Goal: Navigation & Orientation: Find specific page/section

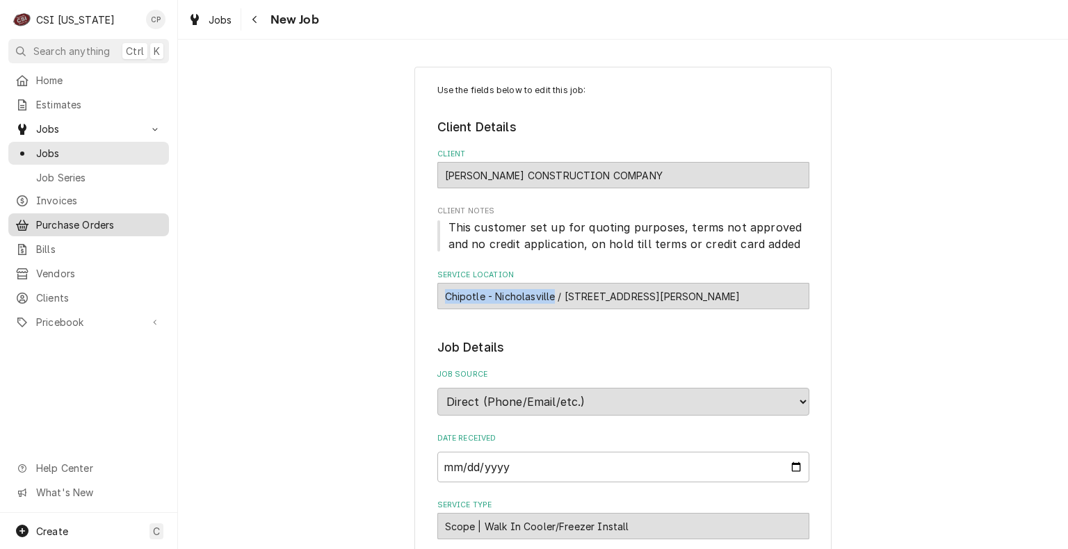
click at [95, 219] on span "Purchase Orders" at bounding box center [99, 225] width 126 height 15
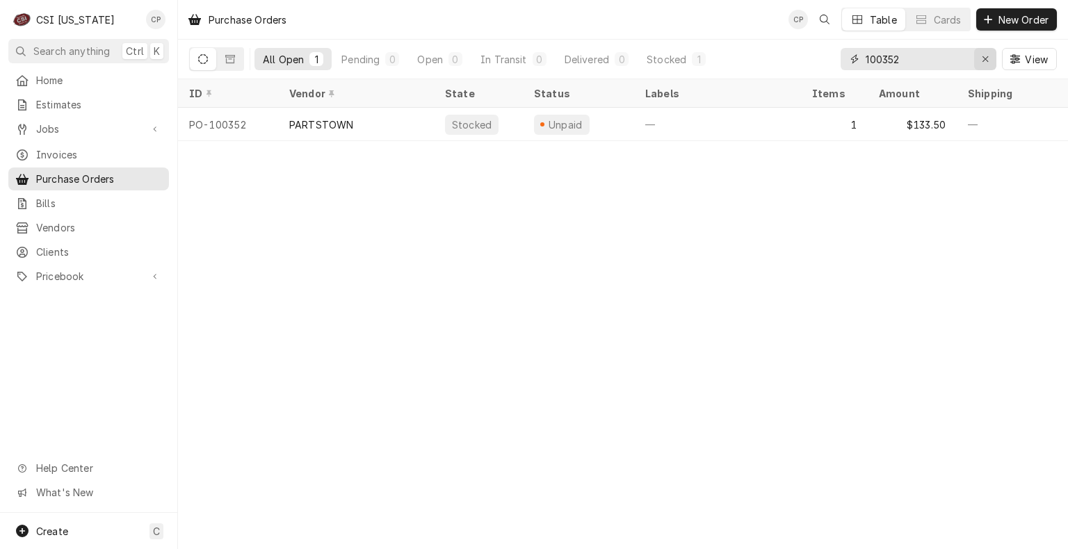
click at [988, 57] on div "Erase input" at bounding box center [985, 59] width 14 height 14
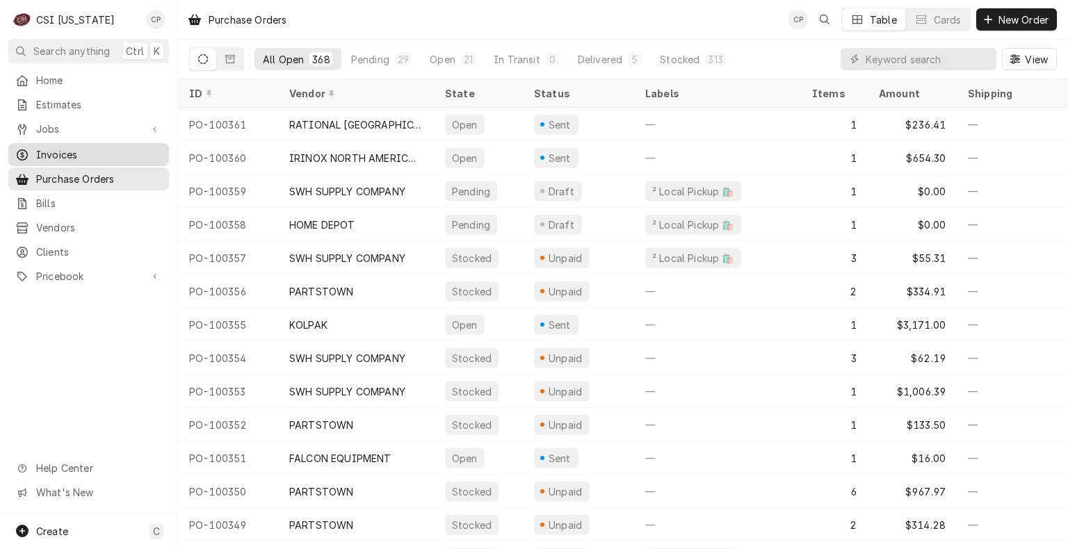
click at [63, 149] on span "Invoices" at bounding box center [99, 154] width 126 height 15
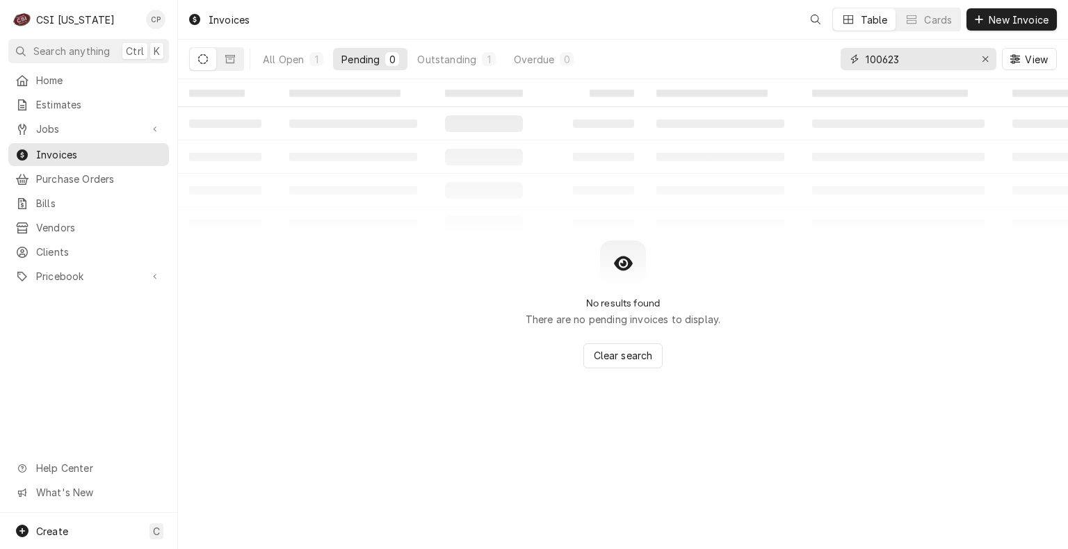
drag, startPoint x: 916, startPoint y: 61, endPoint x: 807, endPoint y: 67, distance: 109.3
click at [807, 67] on div "All Open 1 Pending 0 Outstanding 1 Overdue 0 100623 View" at bounding box center [622, 59] width 867 height 39
paste input "46"
click at [464, 64] on div "Outstanding" at bounding box center [446, 59] width 59 height 15
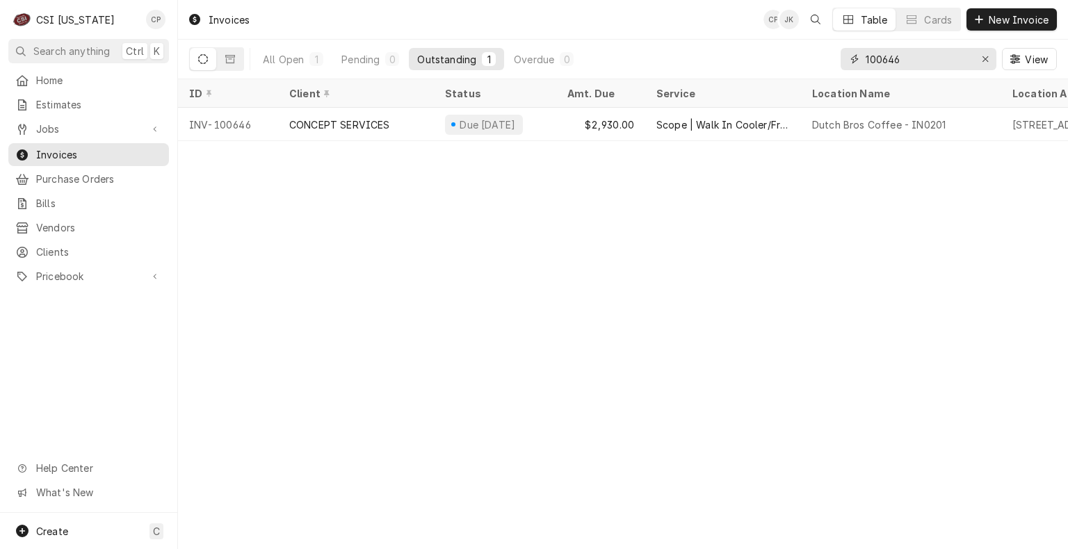
drag, startPoint x: 933, startPoint y: 55, endPoint x: 826, endPoint y: 66, distance: 107.6
click at [826, 66] on div "All Open 1 Pending 0 Outstanding 1 Overdue 0 100646 View" at bounding box center [622, 59] width 867 height 39
paste input "53"
type input "100653"
click at [106, 179] on span "Purchase Orders" at bounding box center [99, 179] width 126 height 15
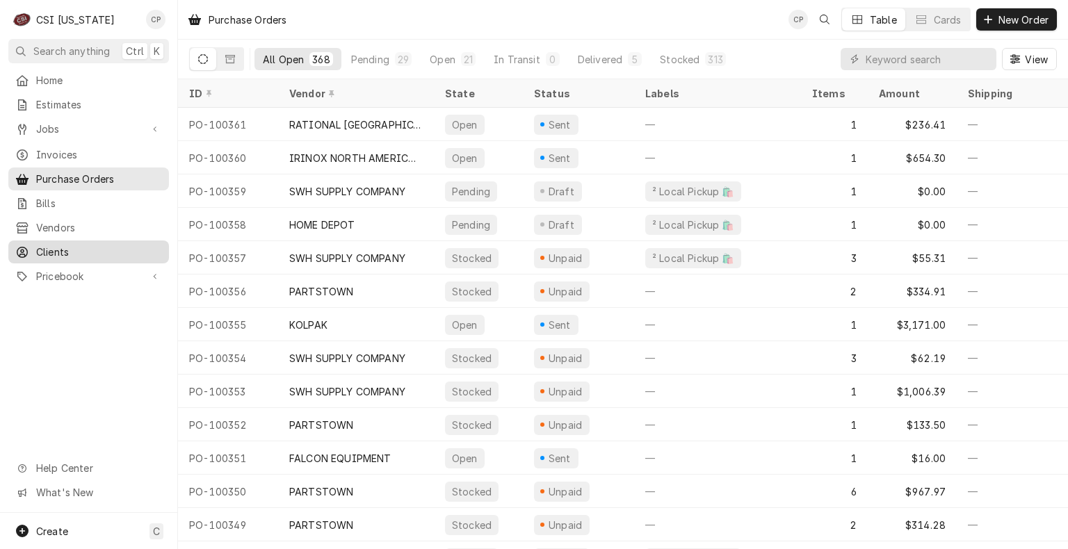
click at [92, 247] on span "Clients" at bounding box center [99, 252] width 126 height 15
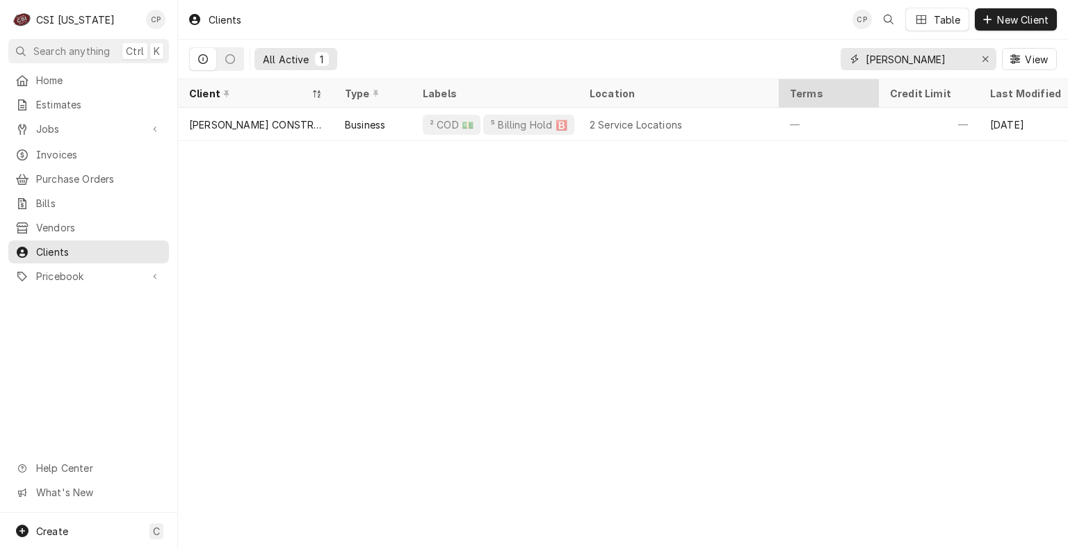
drag, startPoint x: 907, startPoint y: 61, endPoint x: 842, endPoint y: 79, distance: 67.1
click at [842, 79] on div "Clients CP Table New Client All Active 1 [PERSON_NAME] View Client Type Labels …" at bounding box center [623, 274] width 890 height 549
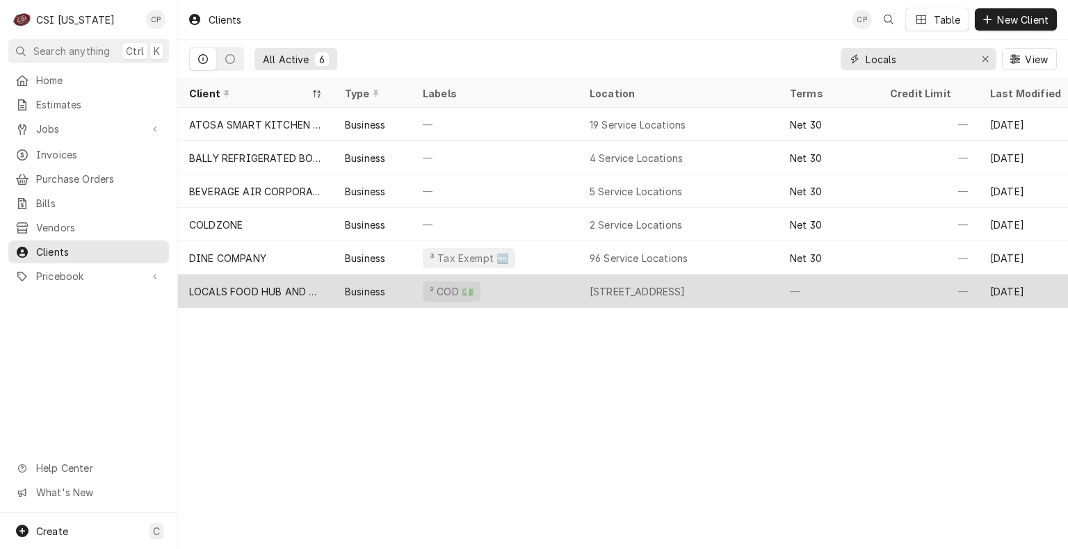
type input "Locals"
click at [236, 296] on div "LOCALS FOOD HUB AND PIZZA PUB" at bounding box center [256, 291] width 156 height 33
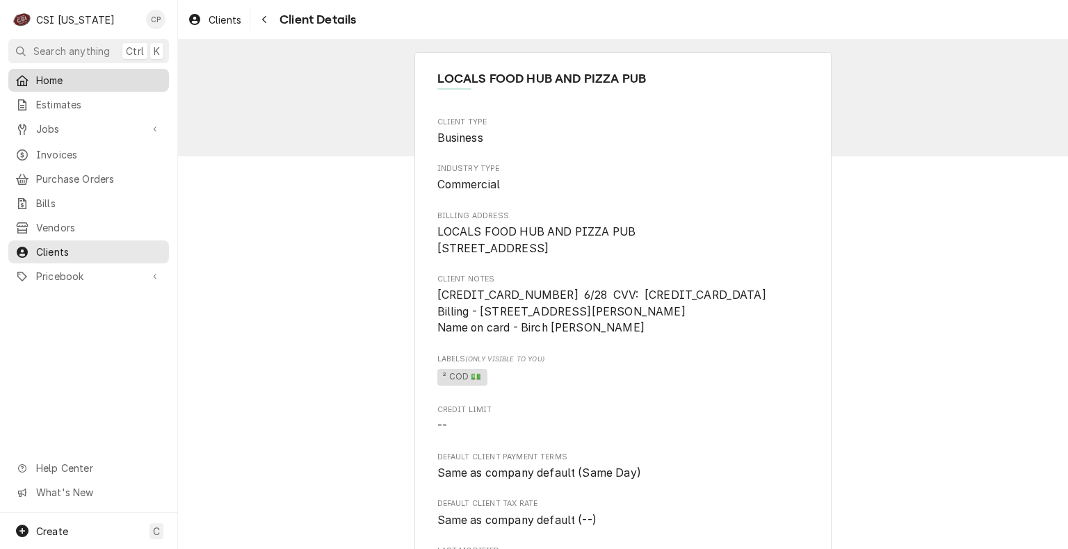
click at [55, 78] on span "Home" at bounding box center [99, 80] width 126 height 15
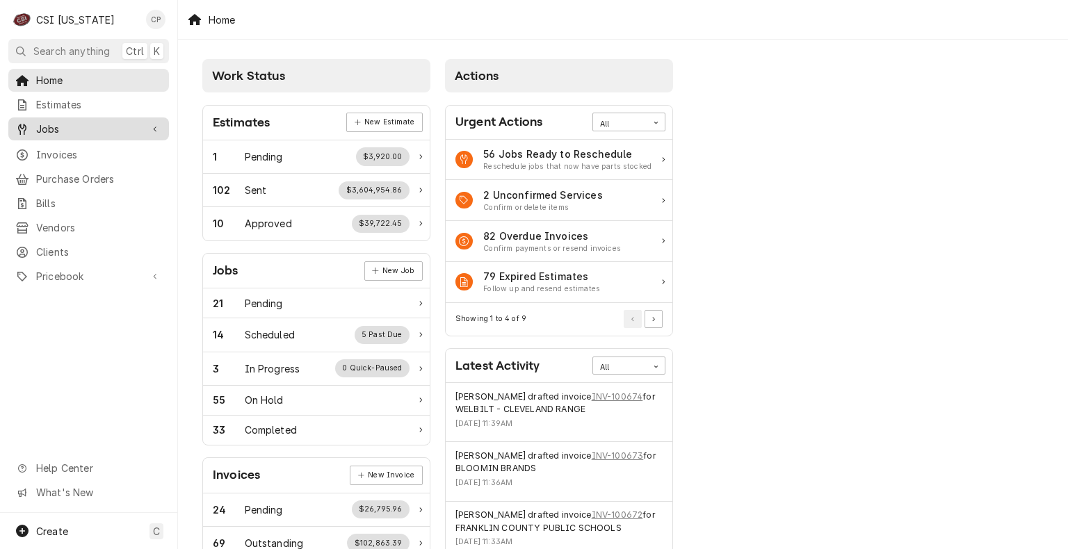
click at [60, 124] on span "Jobs" at bounding box center [88, 129] width 105 height 15
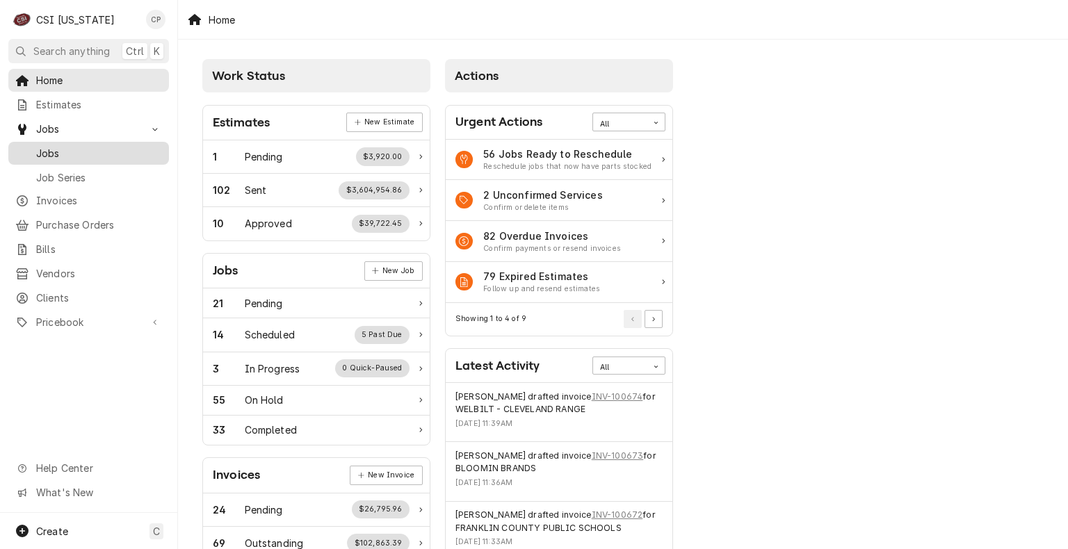
click at [56, 147] on span "Jobs" at bounding box center [99, 153] width 126 height 15
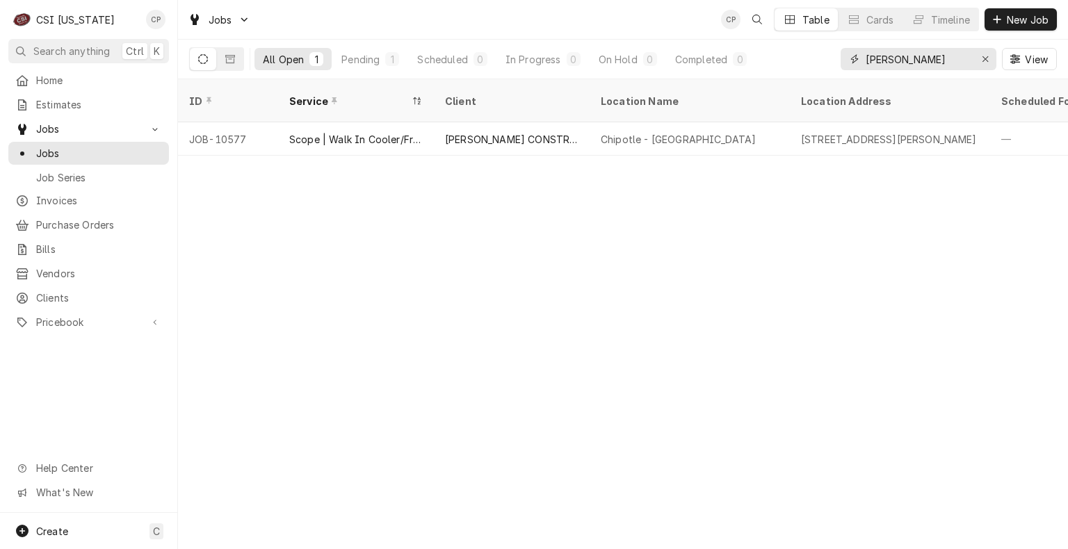
drag, startPoint x: 913, startPoint y: 60, endPoint x: 848, endPoint y: 71, distance: 65.6
click at [848, 71] on div "[PERSON_NAME] View" at bounding box center [948, 59] width 216 height 39
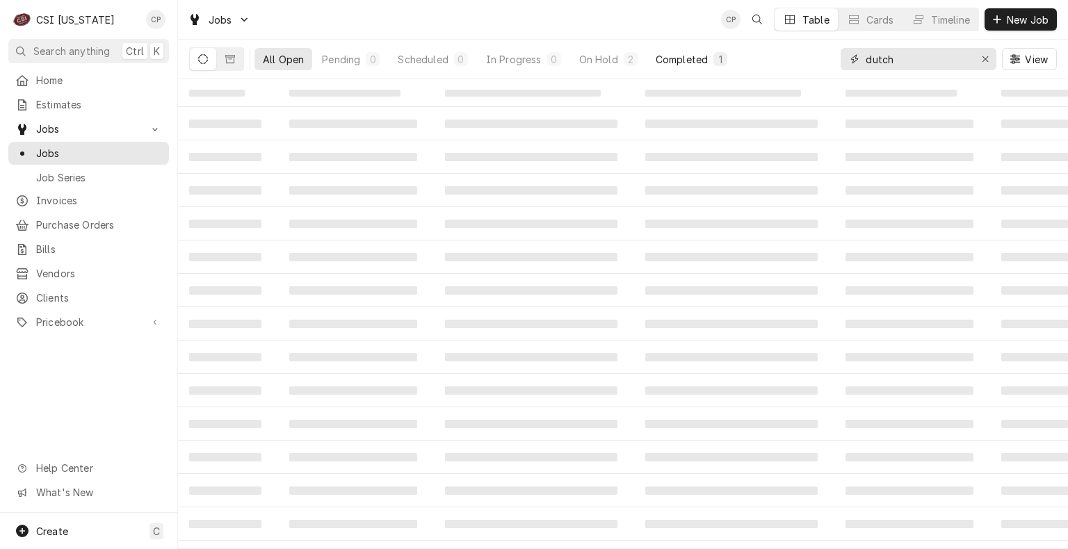
type input "dutch"
click at [637, 56] on div "2" at bounding box center [630, 59] width 14 height 14
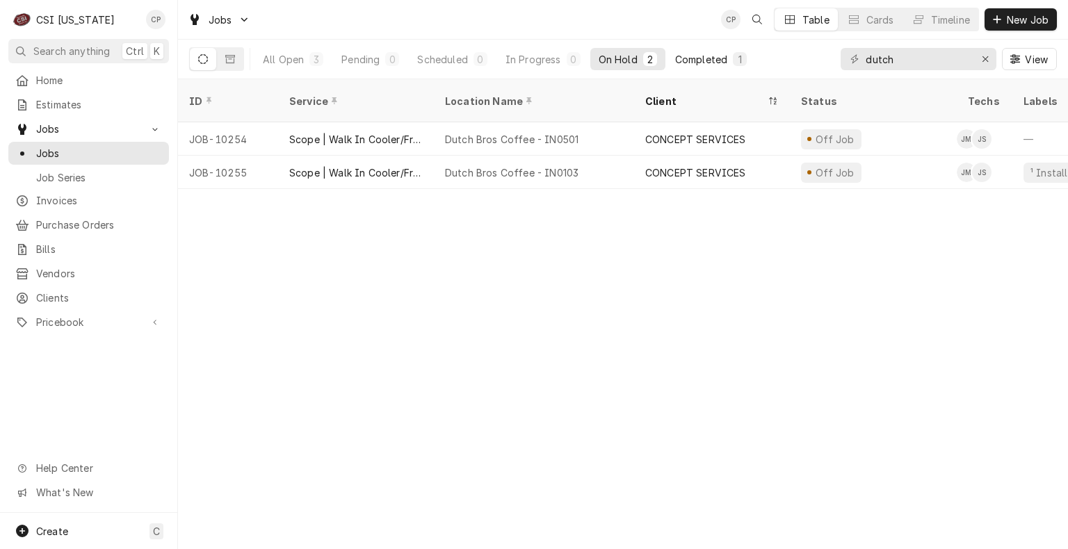
click at [687, 60] on div "Completed" at bounding box center [701, 59] width 52 height 15
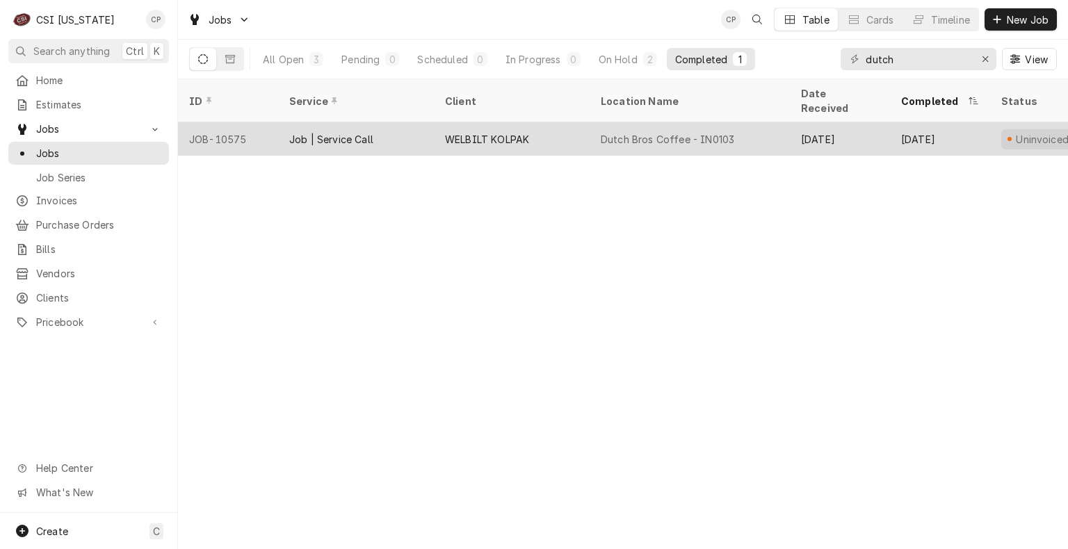
click at [490, 132] on div "WELBILT KOLPAK" at bounding box center [487, 139] width 84 height 15
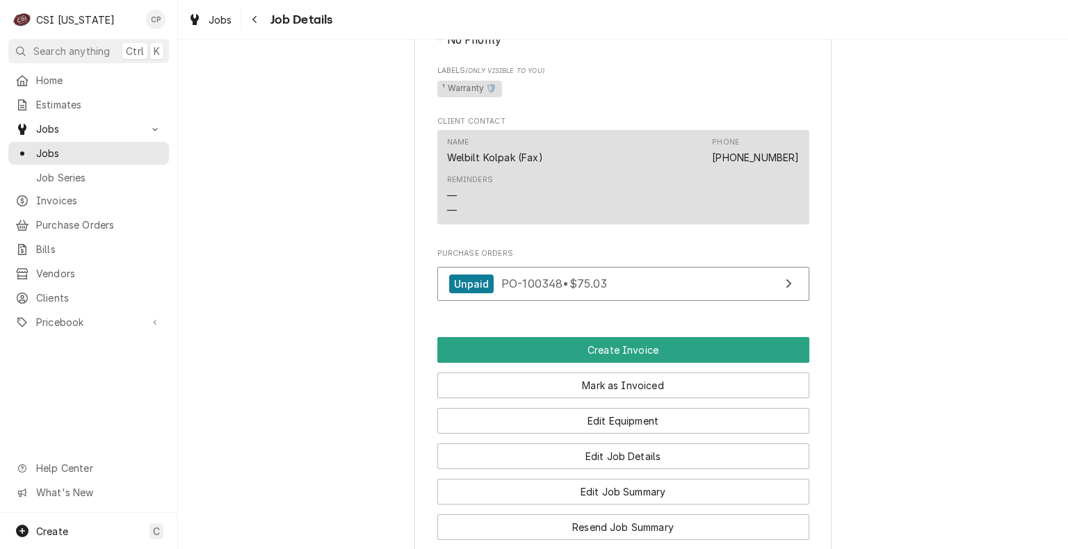
scroll to position [834, 0]
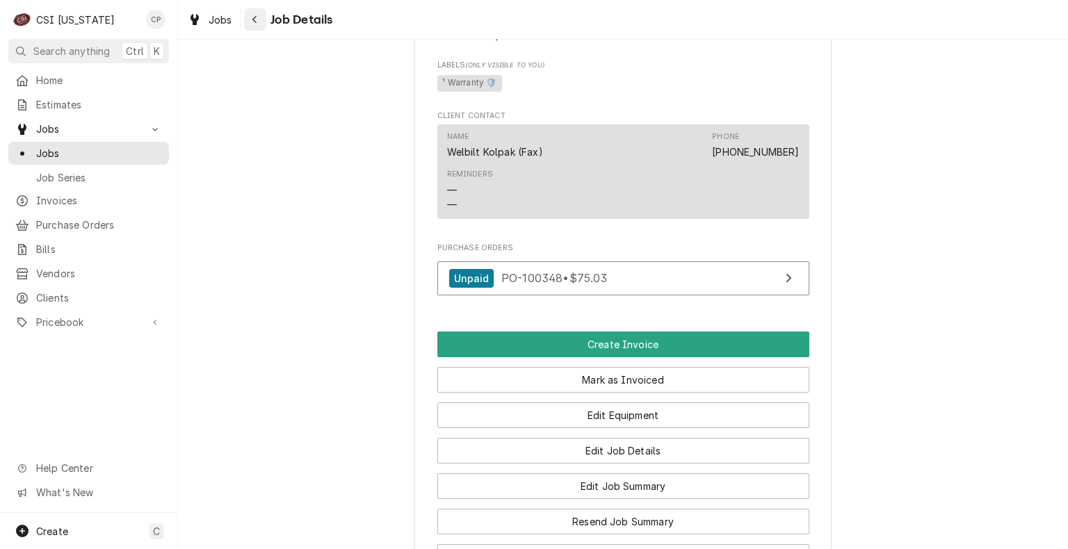
click at [254, 22] on icon "Navigate back" at bounding box center [254, 20] width 4 height 8
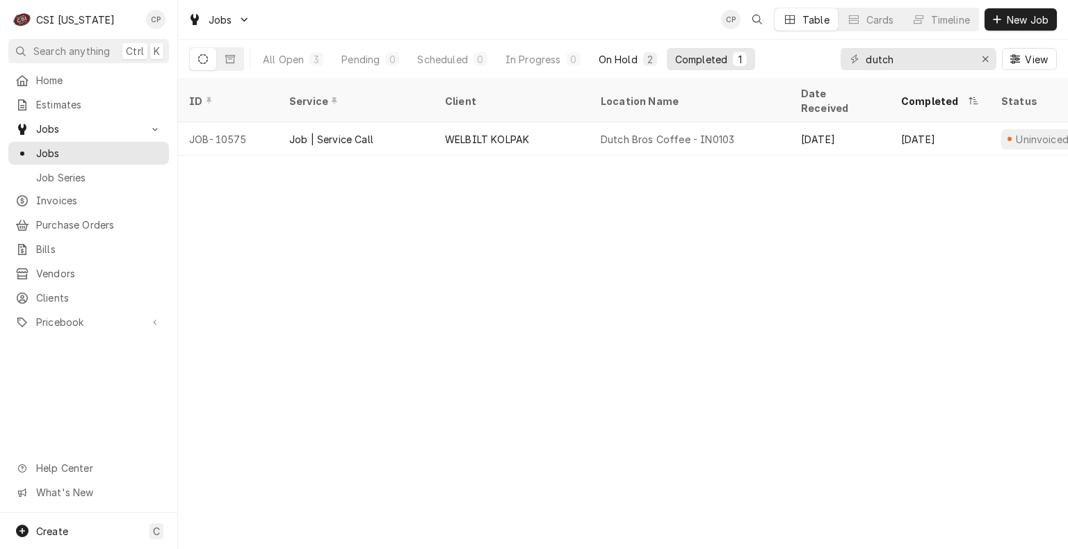
click at [623, 60] on div "On Hold" at bounding box center [617, 59] width 39 height 15
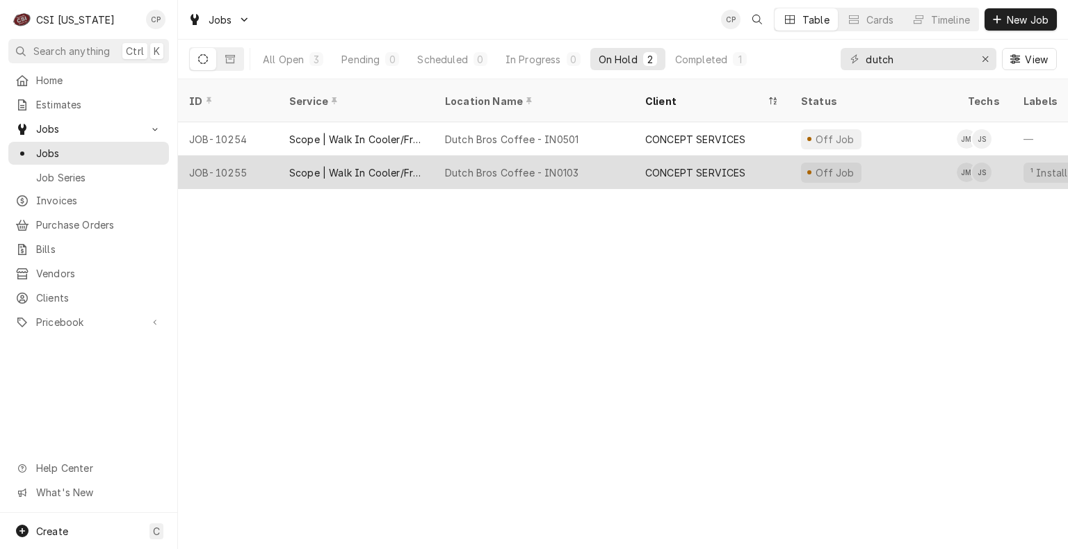
click at [506, 165] on div "Dutch Bros Coffee - IN0103" at bounding box center [511, 172] width 133 height 15
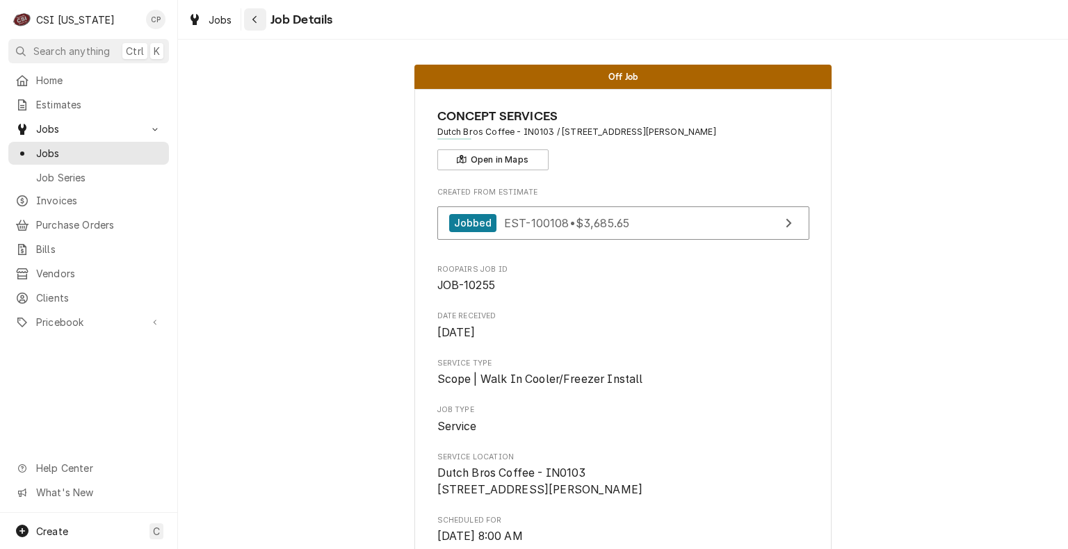
click at [261, 26] on button "Navigate back" at bounding box center [255, 19] width 22 height 22
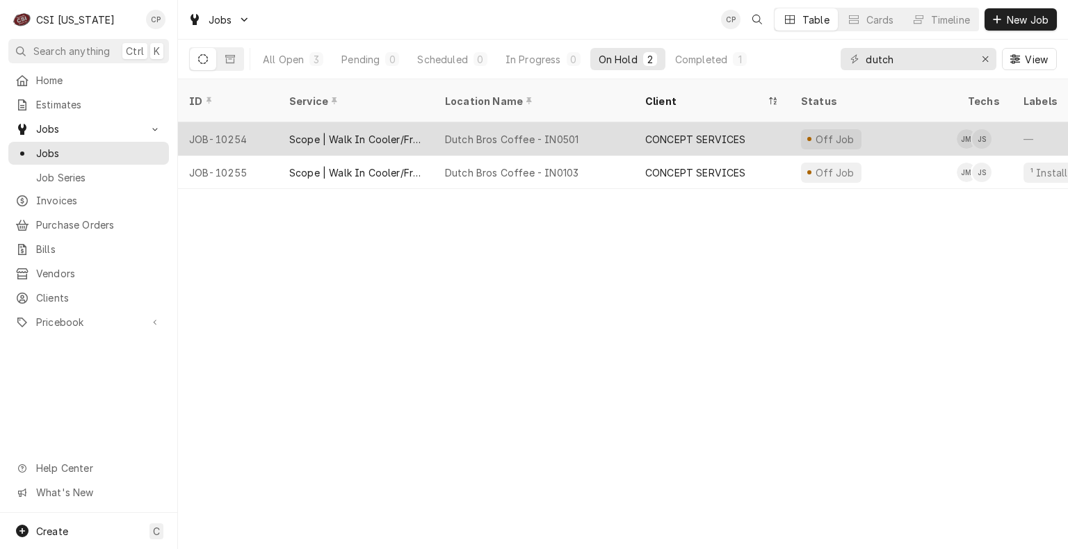
click at [535, 132] on div "Dutch Bros Coffee - IN0501" at bounding box center [511, 139] width 133 height 15
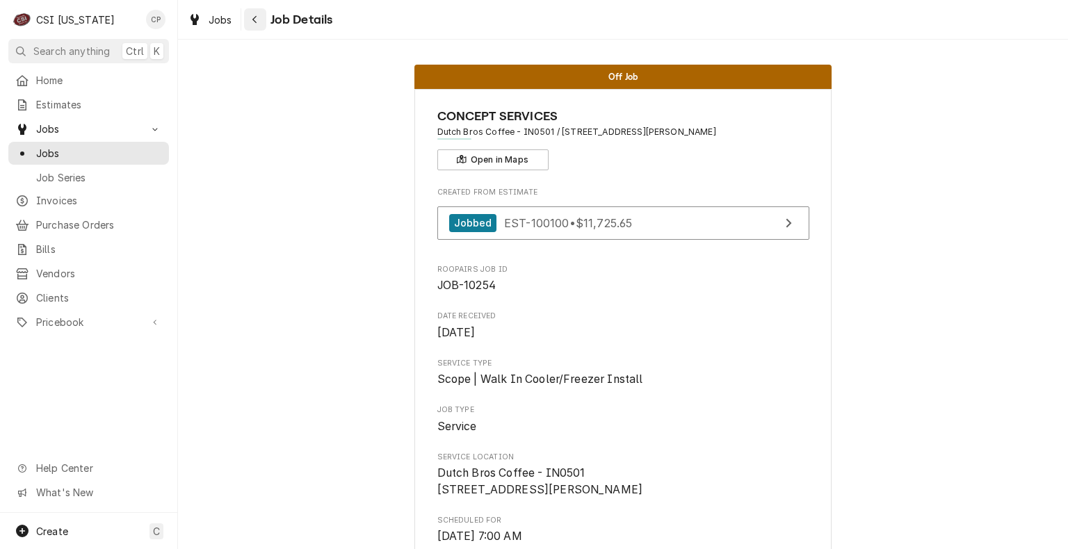
click at [261, 20] on div "Navigate back" at bounding box center [255, 20] width 14 height 14
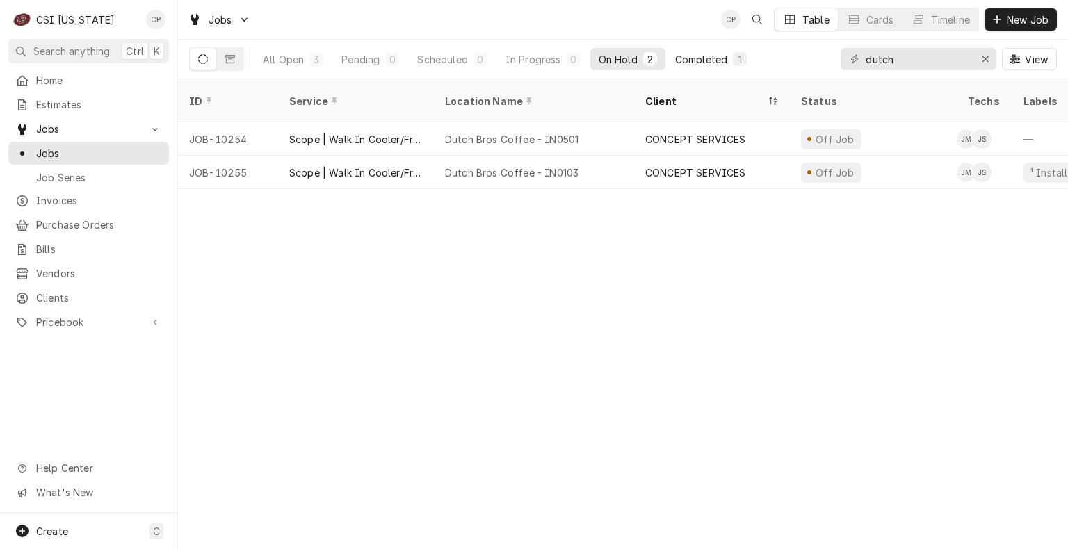
click at [704, 58] on div "Completed" at bounding box center [701, 59] width 52 height 15
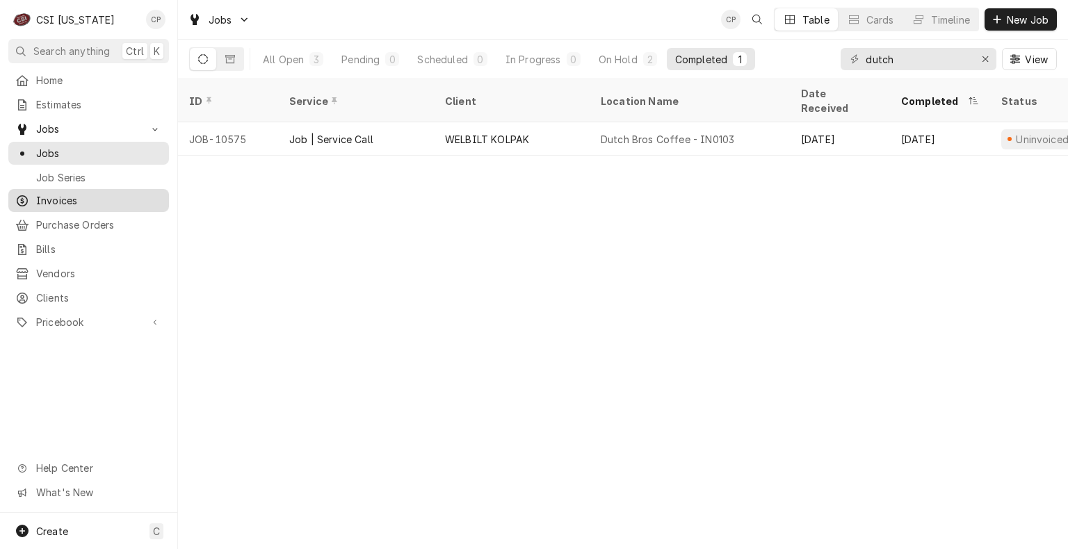
click at [73, 193] on span "Invoices" at bounding box center [99, 200] width 126 height 15
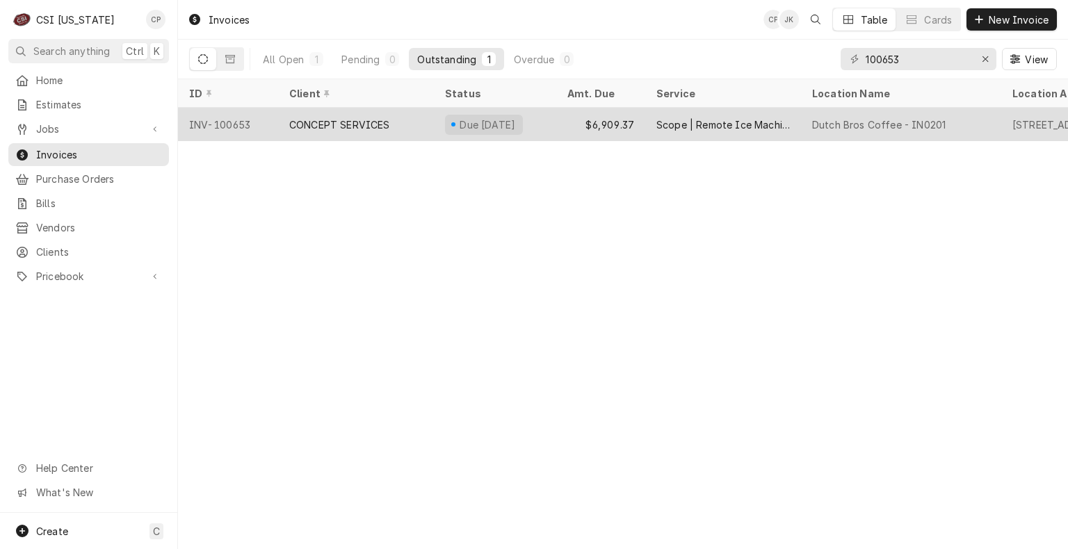
click at [367, 119] on div "CONCEPT SERVICES" at bounding box center [339, 124] width 101 height 15
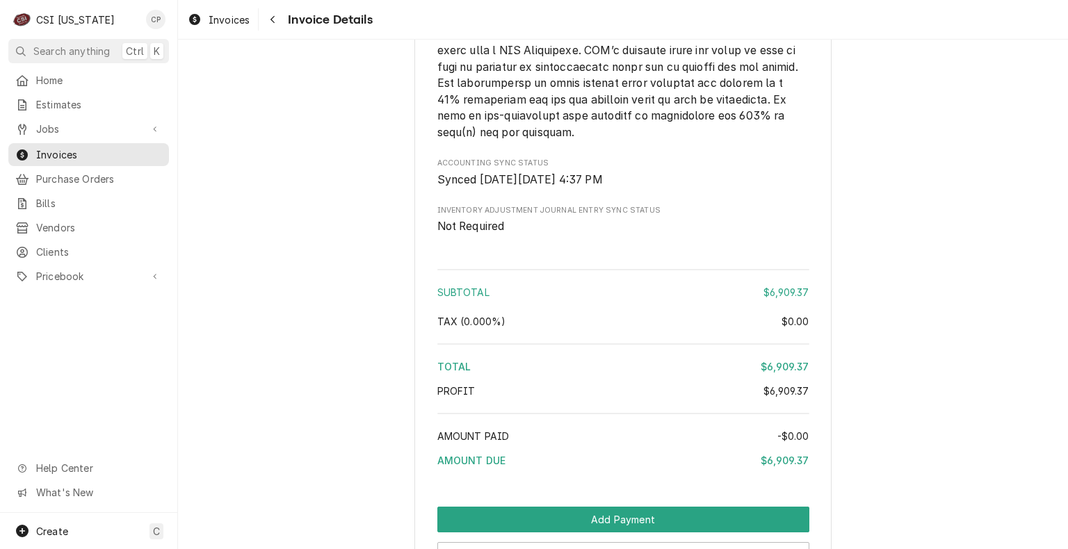
scroll to position [2363, 0]
